Goal: Task Accomplishment & Management: Manage account settings

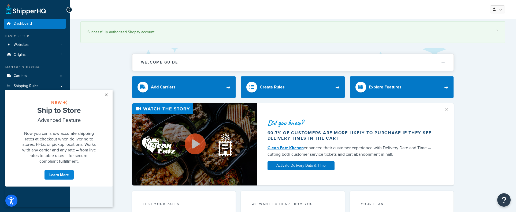
click at [107, 95] on link "×" at bounding box center [106, 95] width 9 height 10
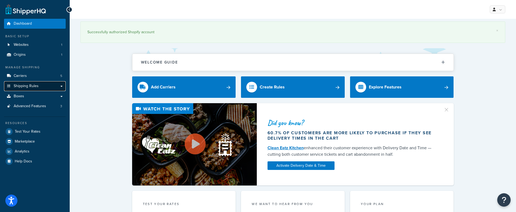
click at [62, 85] on link "Shipping Rules" at bounding box center [35, 86] width 62 height 10
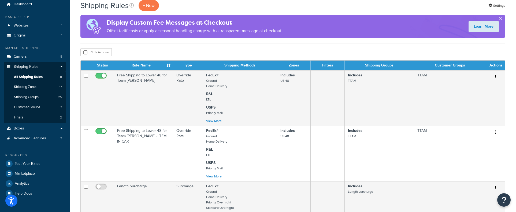
scroll to position [31, 0]
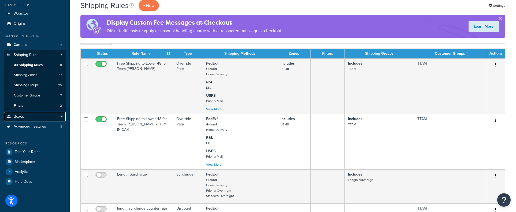
click at [62, 116] on link "Boxes" at bounding box center [35, 117] width 62 height 10
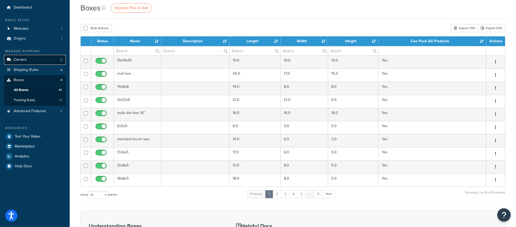
click at [21, 61] on span "Carriers" at bounding box center [20, 60] width 13 height 5
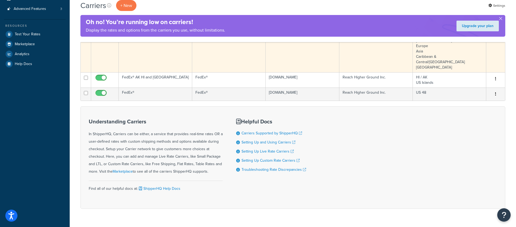
scroll to position [2, 0]
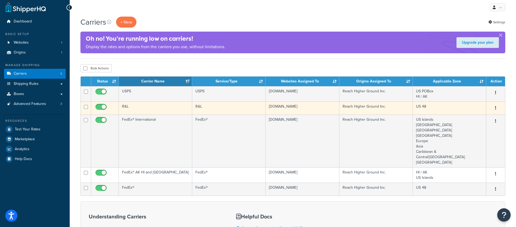
click at [496, 107] on button "button" at bounding box center [494, 108] width 7 height 9
click at [461, 117] on link "Edit" at bounding box center [473, 118] width 42 height 11
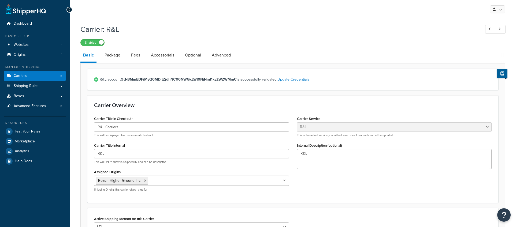
select select "rlFreight"
click at [115, 55] on link "Package" at bounding box center [112, 55] width 21 height 13
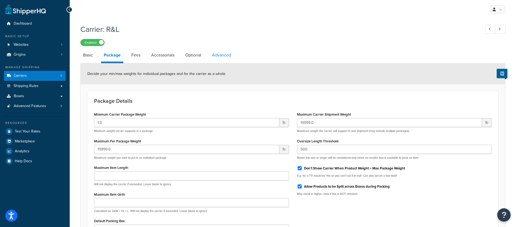
click at [224, 57] on link "Advanced" at bounding box center [221, 55] width 24 height 13
select select "false"
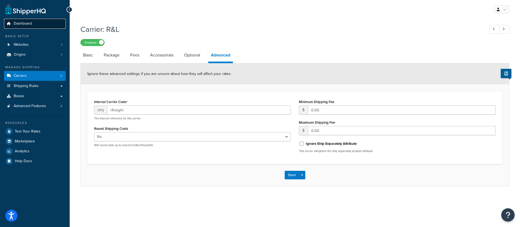
click at [22, 24] on span "Dashboard" at bounding box center [23, 23] width 18 height 5
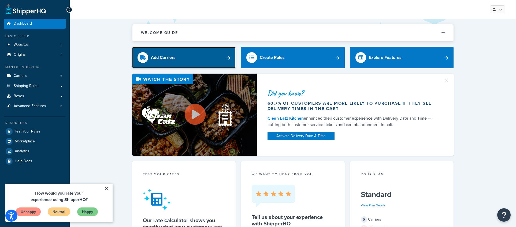
click at [227, 57] on link "Add Carriers" at bounding box center [184, 57] width 104 height 21
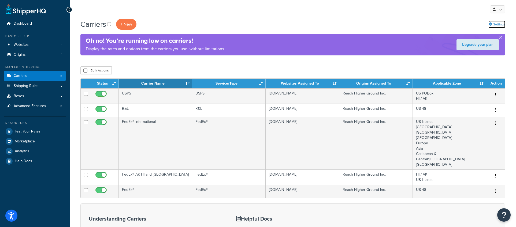
click at [497, 23] on link "Settings" at bounding box center [496, 24] width 17 height 7
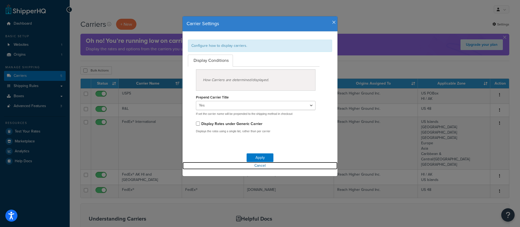
click at [257, 167] on link "Cancel" at bounding box center [259, 165] width 155 height 7
